Goal: Information Seeking & Learning: Learn about a topic

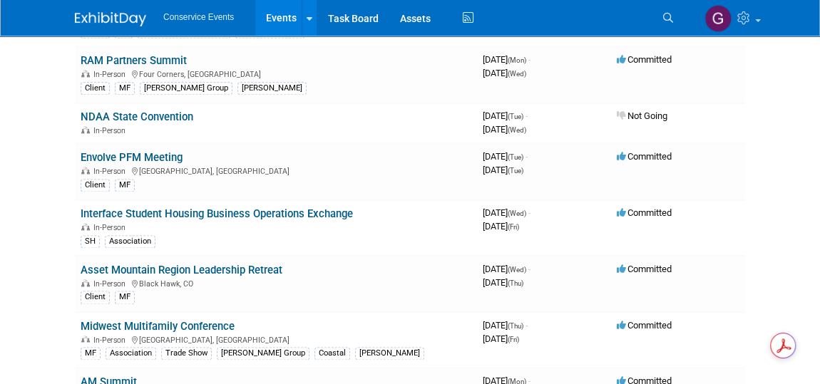
scroll to position [972, 0]
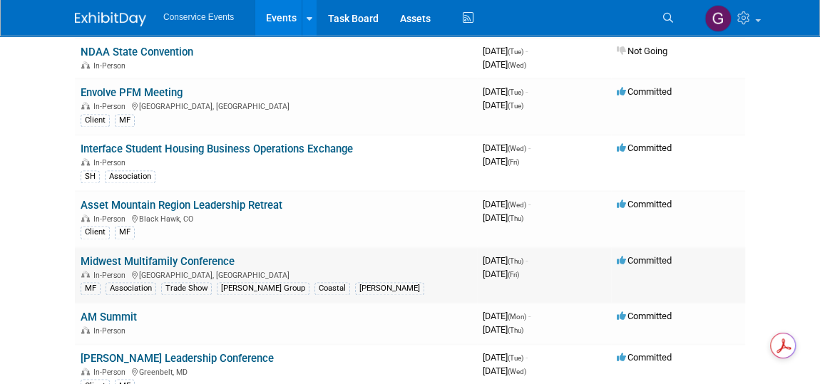
click at [202, 255] on link "Midwest Multifamily Conference" at bounding box center [158, 261] width 154 height 13
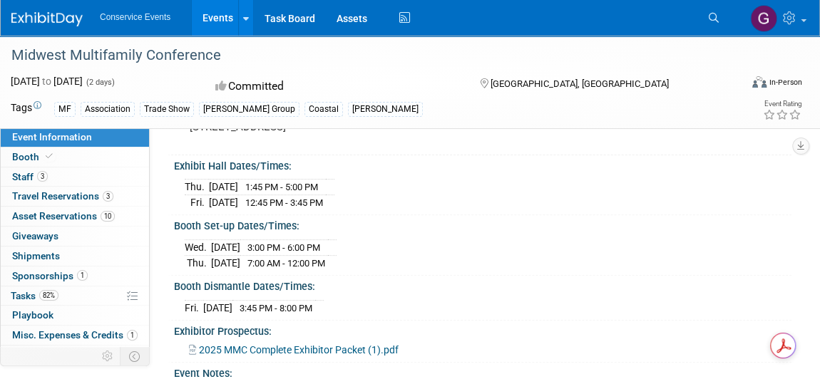
scroll to position [129, 0]
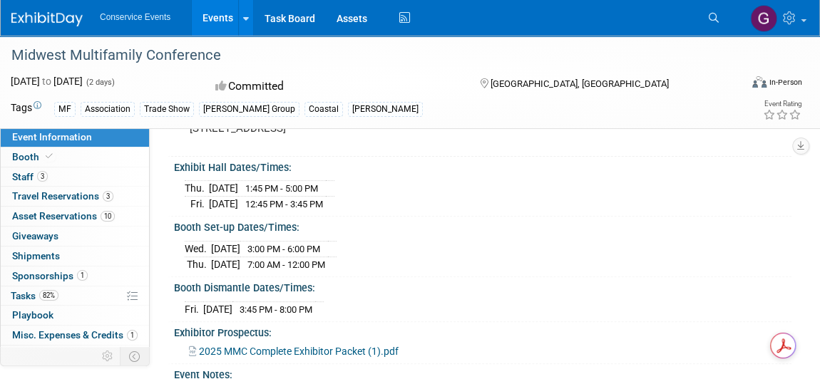
click at [322, 346] on span "2025 MMC Complete Exhibitor Packet (1).pdf" at bounding box center [299, 351] width 200 height 11
click at [66, 211] on span "Asset Reservations 10" at bounding box center [63, 215] width 103 height 11
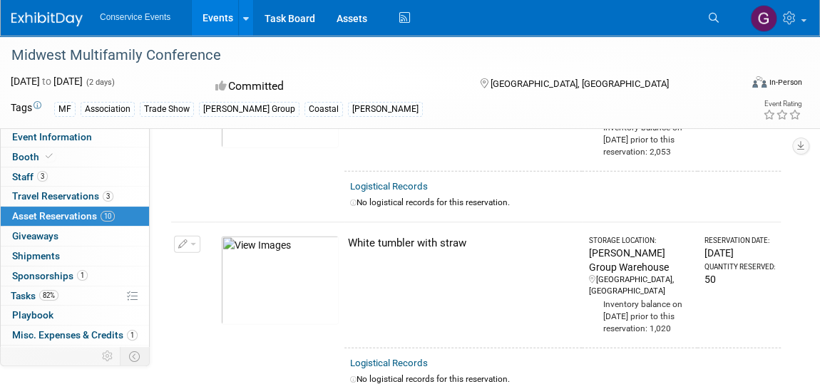
scroll to position [1555, 0]
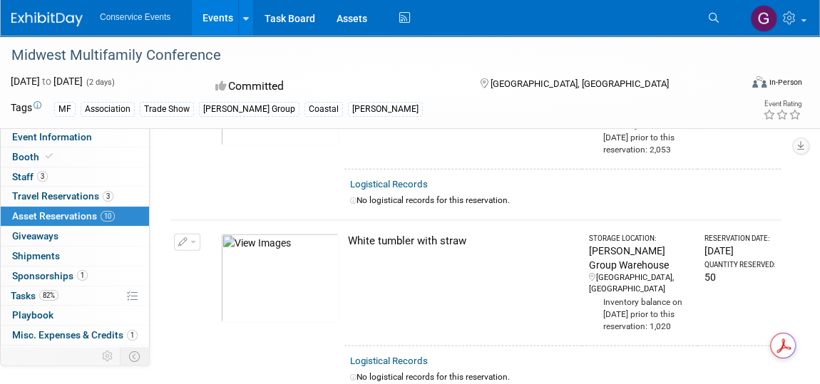
click at [223, 18] on link "Events" at bounding box center [218, 18] width 52 height 36
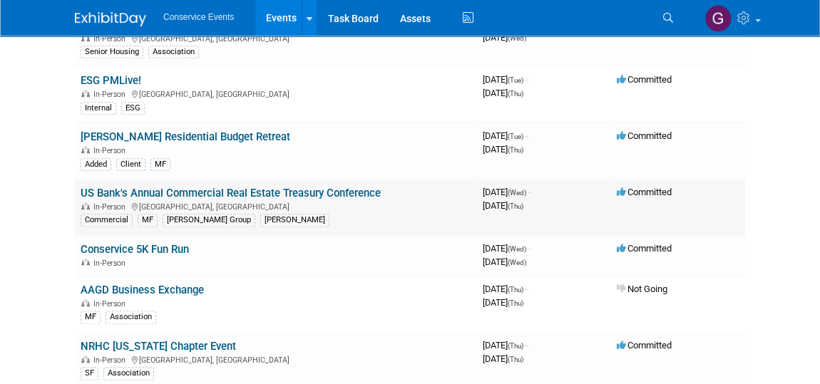
scroll to position [454, 0]
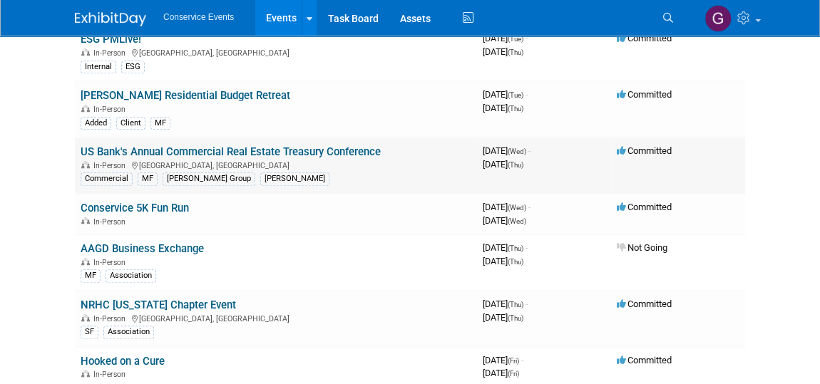
click at [206, 145] on link "US Bank's Annual Commercial Real Estate Treasury Conference" at bounding box center [231, 151] width 300 height 13
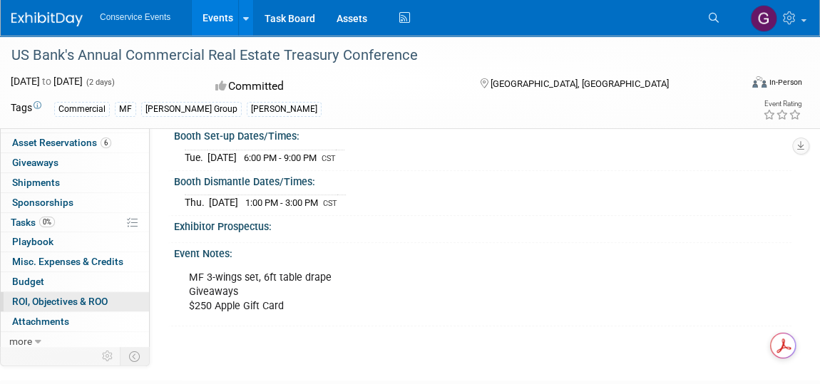
scroll to position [310, 0]
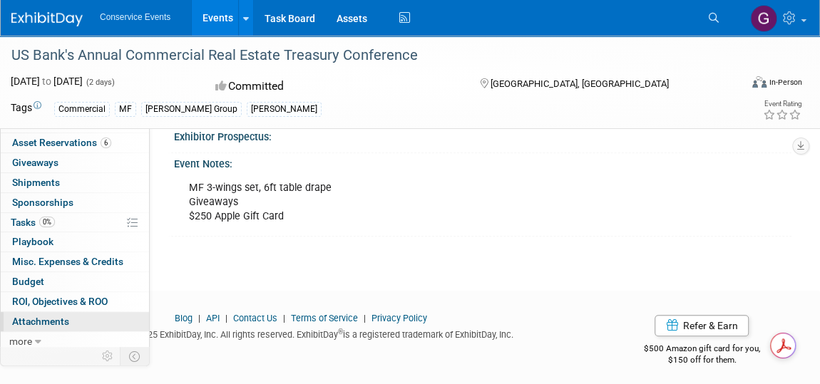
click at [42, 316] on span "Attachments 0" at bounding box center [40, 321] width 57 height 11
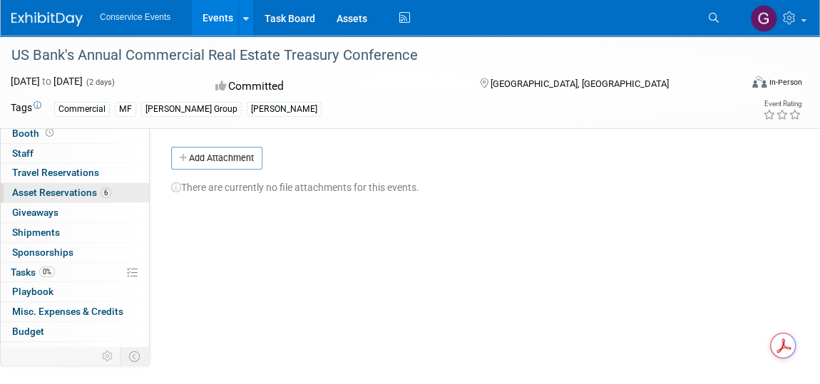
scroll to position [0, 0]
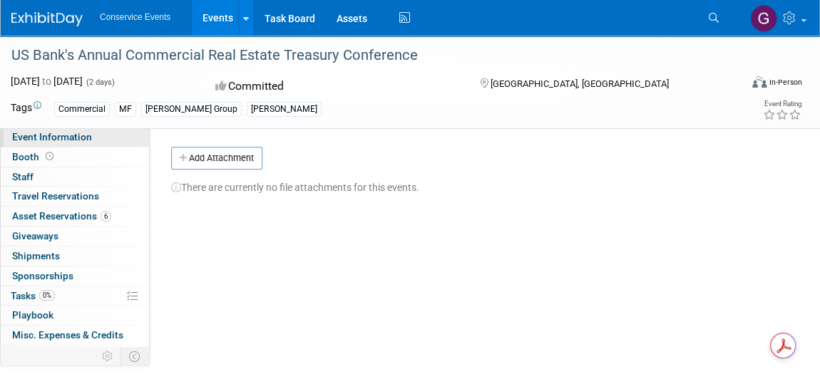
click at [62, 132] on span "Event Information" at bounding box center [52, 136] width 80 height 11
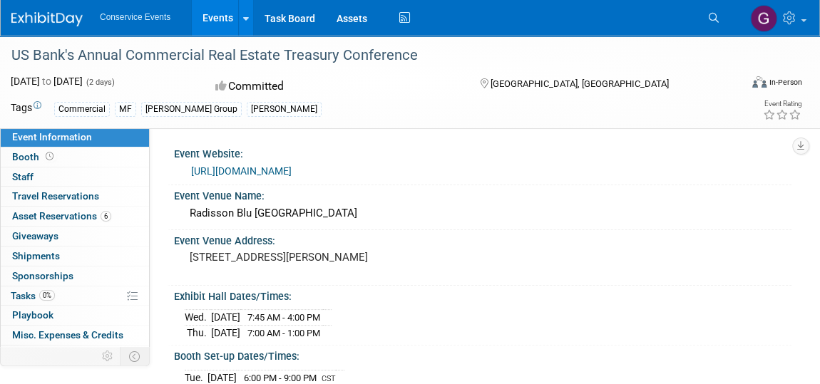
click at [277, 173] on link "https://web.cvent.com/event/72714a1f-d3f4-4eb7-a641-a7b722295389/summary?RefId=…" at bounding box center [241, 170] width 101 height 11
click at [210, 20] on link "Events" at bounding box center [218, 18] width 52 height 36
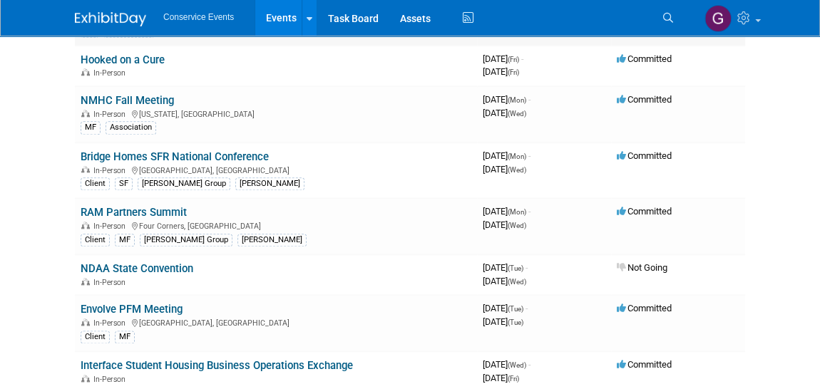
scroll to position [777, 0]
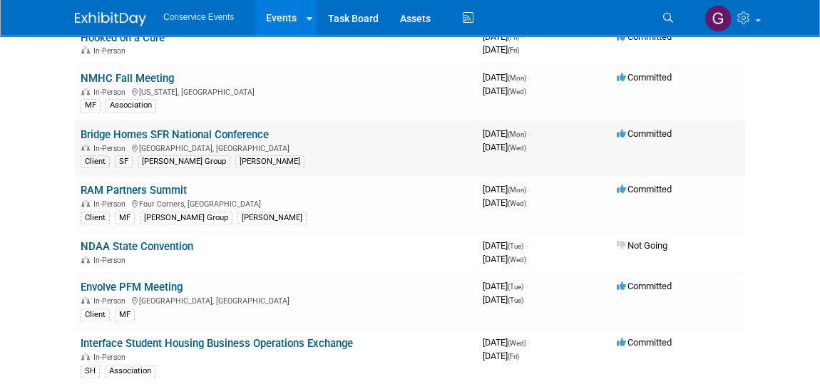
click at [193, 128] on link "Bridge Homes SFR National Conference" at bounding box center [175, 134] width 188 height 13
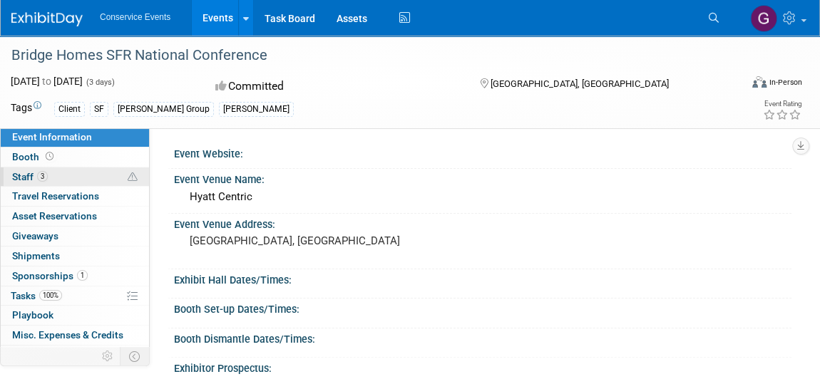
click at [21, 173] on span "Staff 3" at bounding box center [30, 176] width 36 height 11
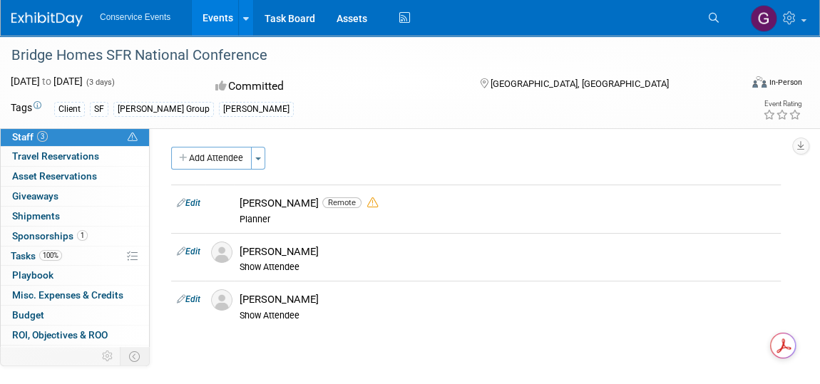
scroll to position [73, 0]
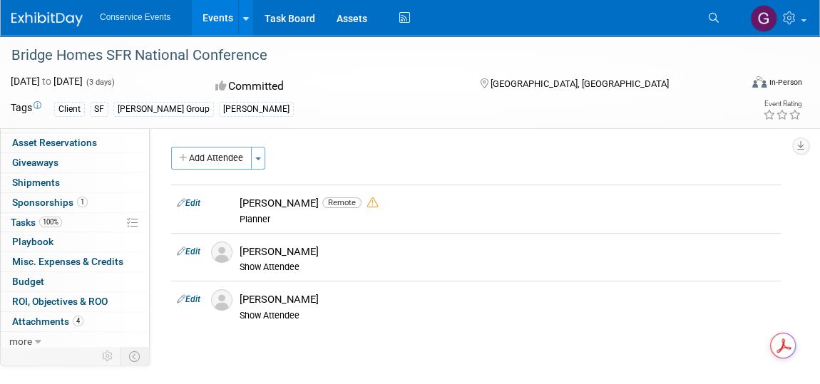
click at [205, 16] on link "Events" at bounding box center [218, 18] width 52 height 36
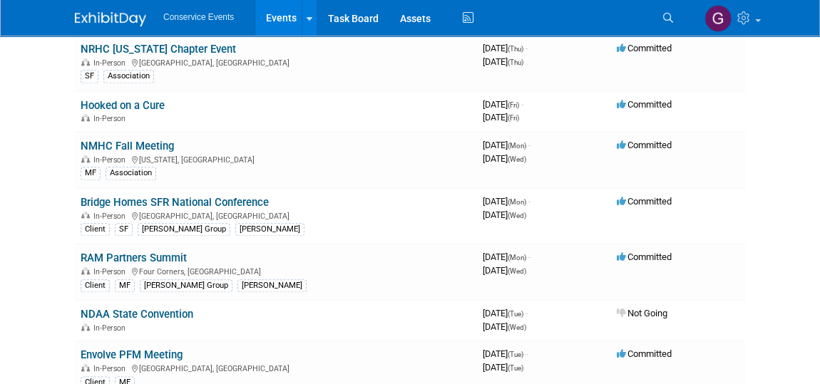
scroll to position [712, 0]
